Goal: Task Accomplishment & Management: Use online tool/utility

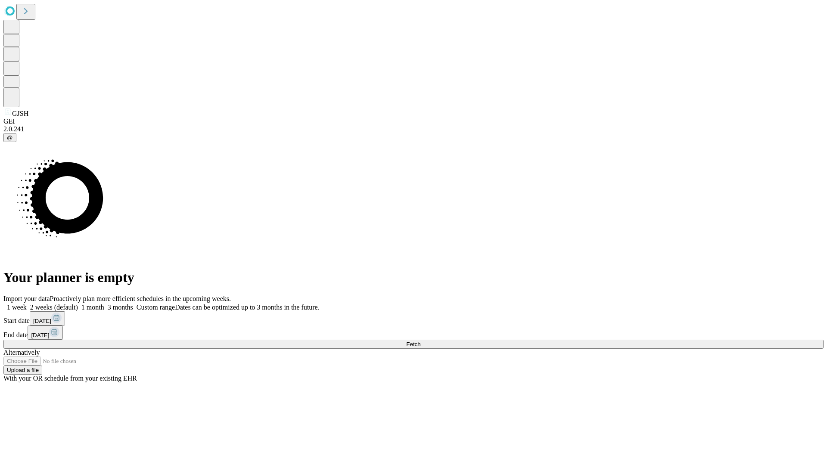
click at [420, 341] on span "Fetch" at bounding box center [413, 344] width 14 height 6
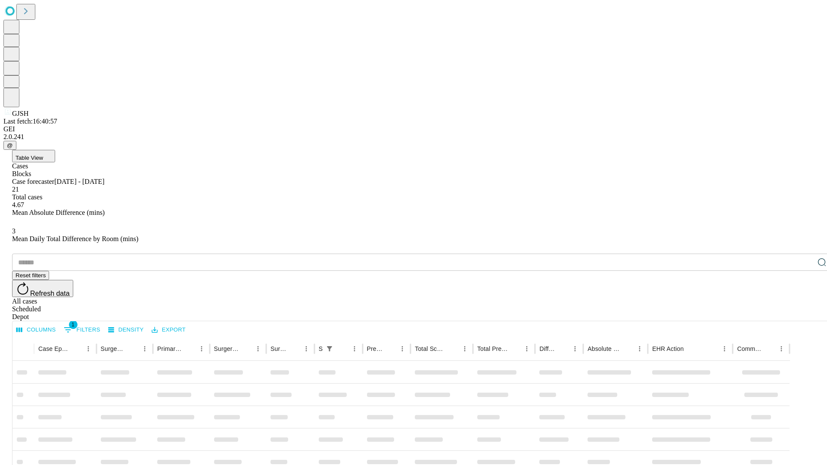
click at [805, 313] on div "Depot" at bounding box center [422, 317] width 820 height 8
